Goal: Check status: Check status

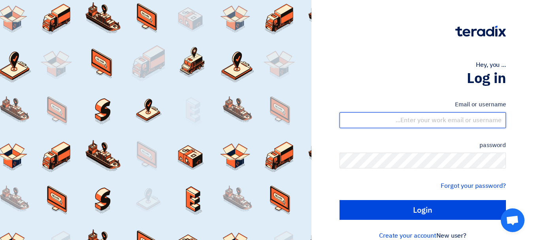
drag, startPoint x: 429, startPoint y: 119, endPoint x: 430, endPoint y: 128, distance: 8.4
click at [429, 119] on input "text" at bounding box center [422, 120] width 166 height 16
type input "yasir@nabatat.com.sa"
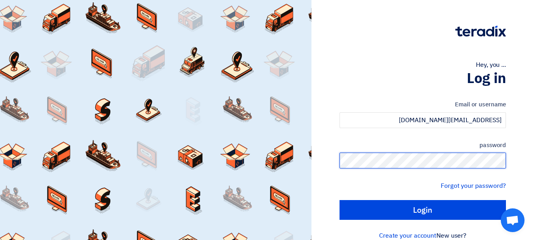
click at [339, 200] on input "Login" at bounding box center [422, 210] width 166 height 20
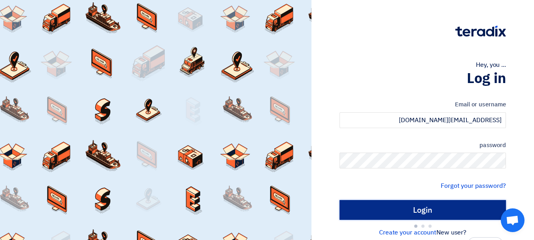
click at [398, 211] on input "Login" at bounding box center [422, 210] width 166 height 20
click at [436, 211] on input "Login" at bounding box center [422, 210] width 166 height 20
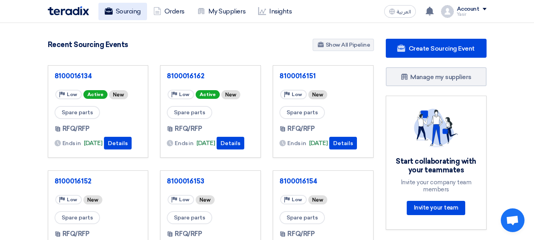
click at [126, 12] on link "Sourcing" at bounding box center [122, 11] width 49 height 17
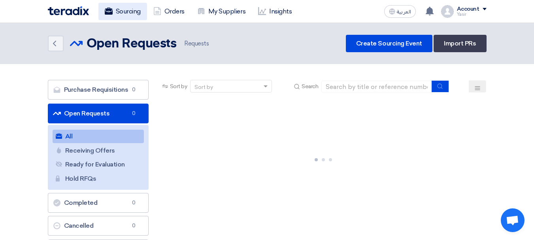
click at [120, 13] on link "Sourcing" at bounding box center [122, 11] width 49 height 17
click at [57, 45] on icon "Back" at bounding box center [54, 43] width 9 height 9
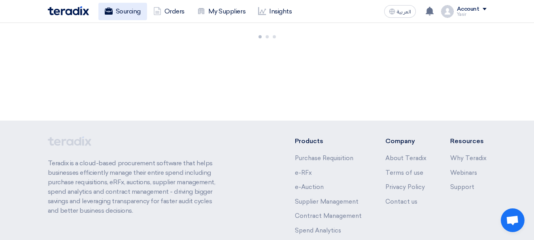
click at [131, 7] on link "Sourcing" at bounding box center [122, 11] width 49 height 17
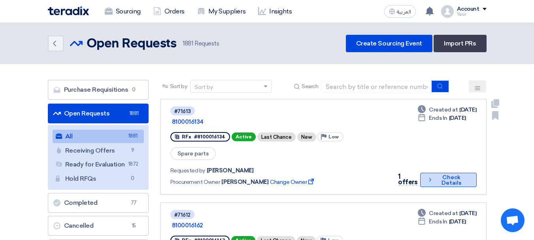
click at [442, 173] on button "Check details Check Details" at bounding box center [448, 180] width 57 height 14
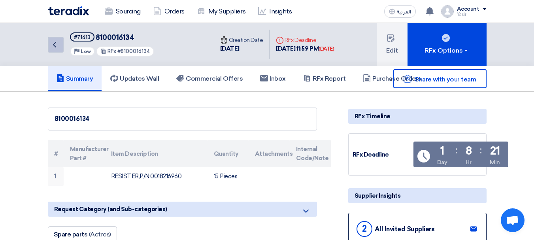
click at [63, 42] on link "Back" at bounding box center [56, 45] width 16 height 16
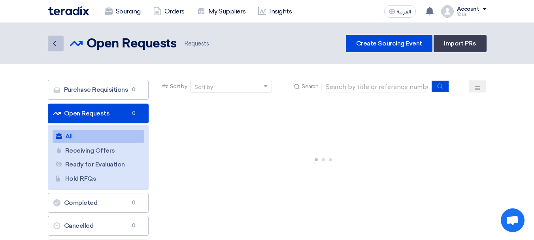
click at [55, 44] on use at bounding box center [54, 44] width 3 height 6
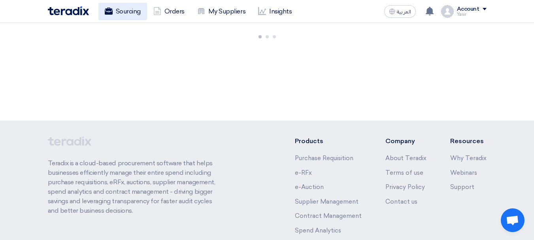
click at [112, 13] on use at bounding box center [108, 11] width 8 height 7
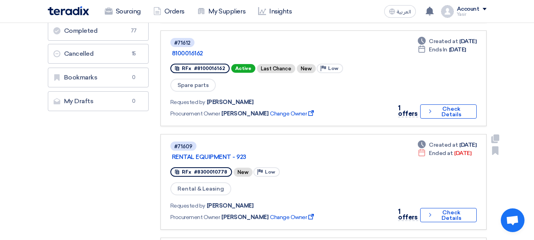
scroll to position [158, 0]
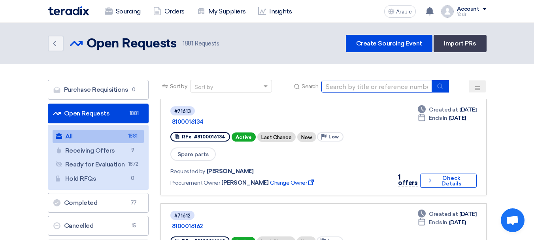
click at [379, 87] on input at bounding box center [376, 87] width 111 height 12
paste input "810001588"
type input "8100015880"
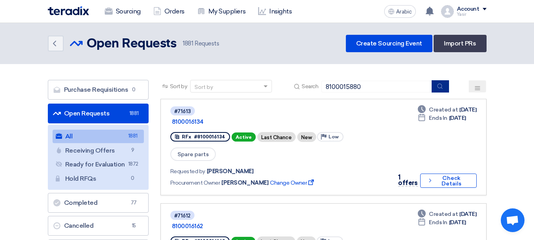
click at [439, 90] on button "submit" at bounding box center [440, 86] width 17 height 12
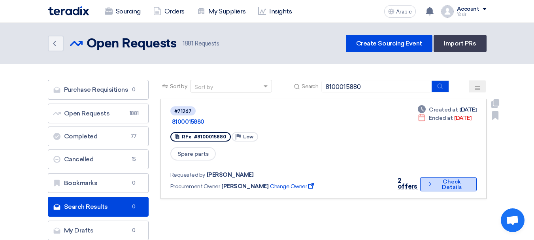
click at [429, 182] on use at bounding box center [430, 184] width 2 height 4
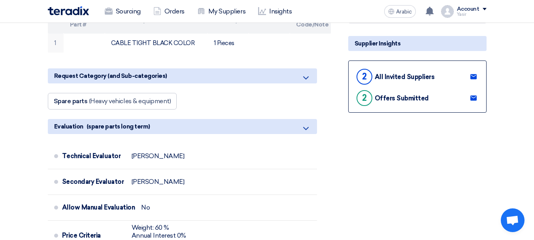
scroll to position [158, 0]
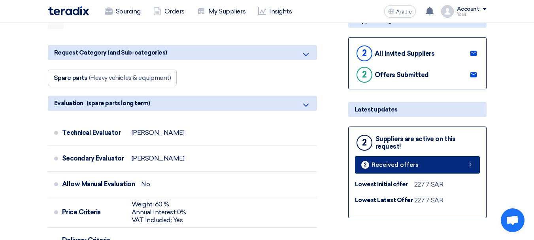
click at [467, 165] on icon at bounding box center [470, 164] width 6 height 6
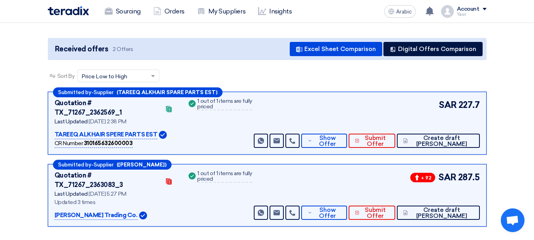
scroll to position [79, 0]
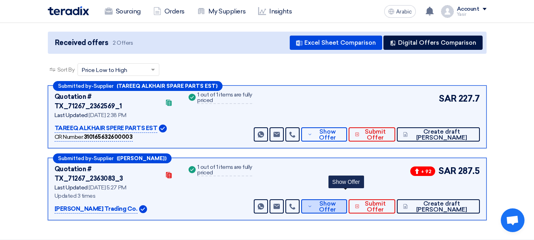
click at [336, 200] on font "Show Offer" at bounding box center [327, 206] width 17 height 13
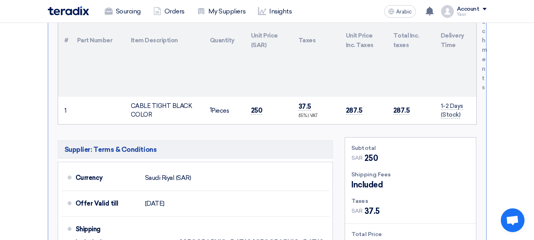
scroll to position [356, 0]
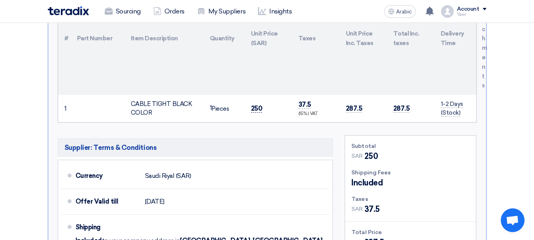
click at [253, 104] on font "250" at bounding box center [256, 108] width 11 height 8
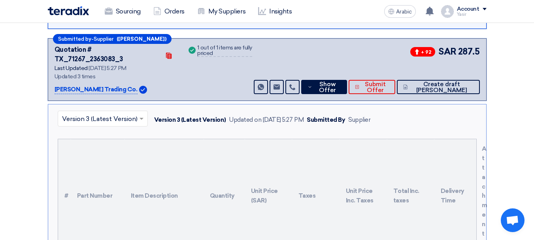
scroll to position [277, 0]
